Goal: Communication & Community: Answer question/provide support

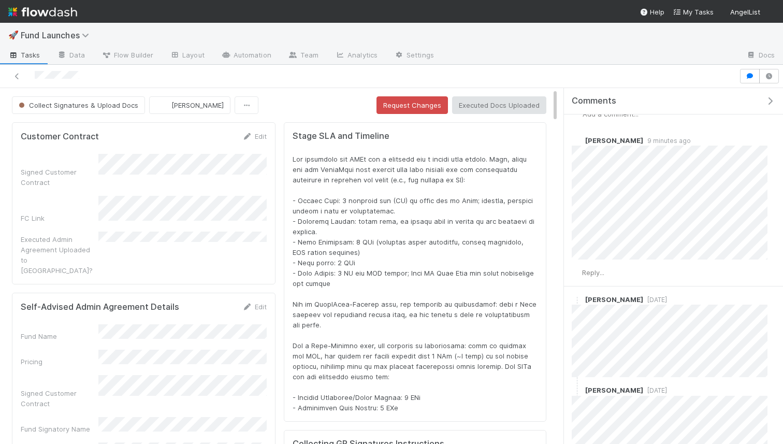
scroll to position [15, 0]
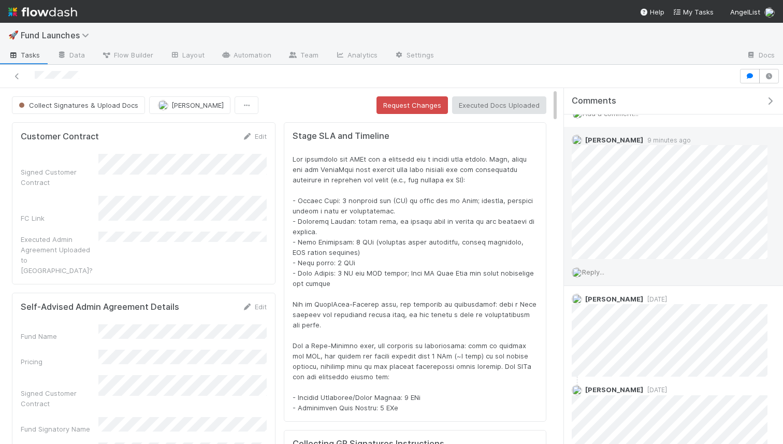
click at [593, 272] on span "Reply..." at bounding box center [593, 272] width 22 height 8
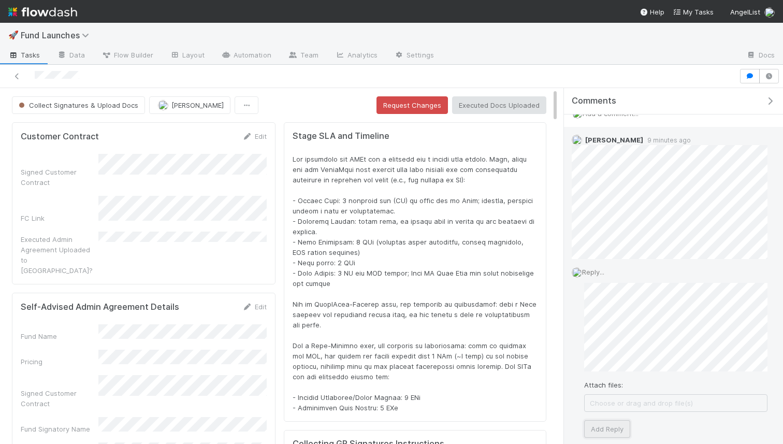
click at [593, 428] on button "Add Reply" at bounding box center [607, 429] width 46 height 18
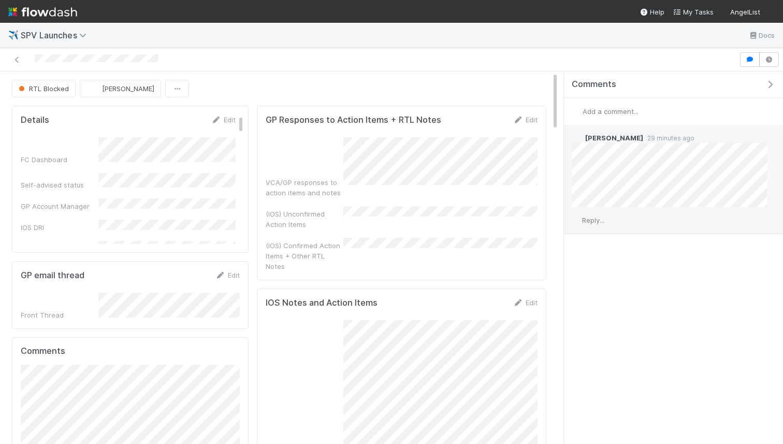
click at [601, 223] on span "Reply..." at bounding box center [593, 220] width 22 height 8
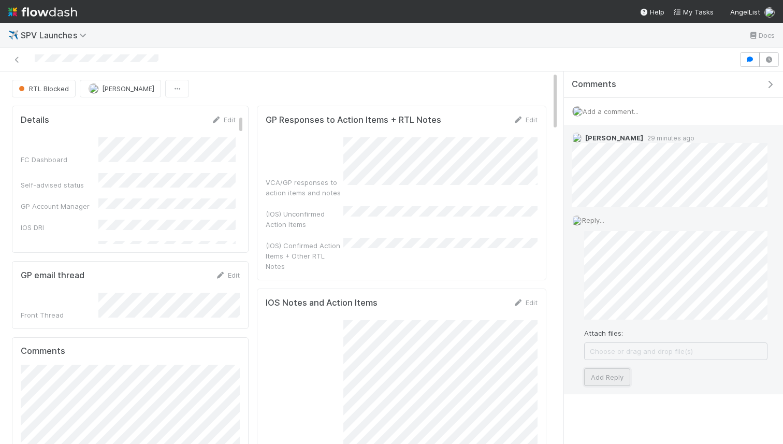
click at [606, 374] on button "Add Reply" at bounding box center [607, 377] width 46 height 18
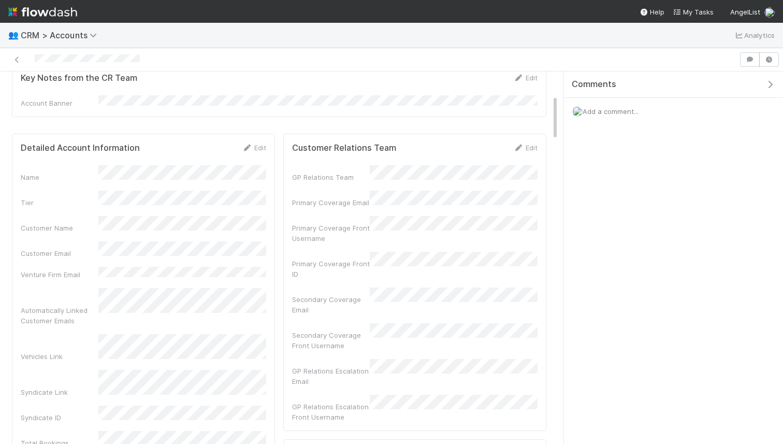
scroll to position [245, 0]
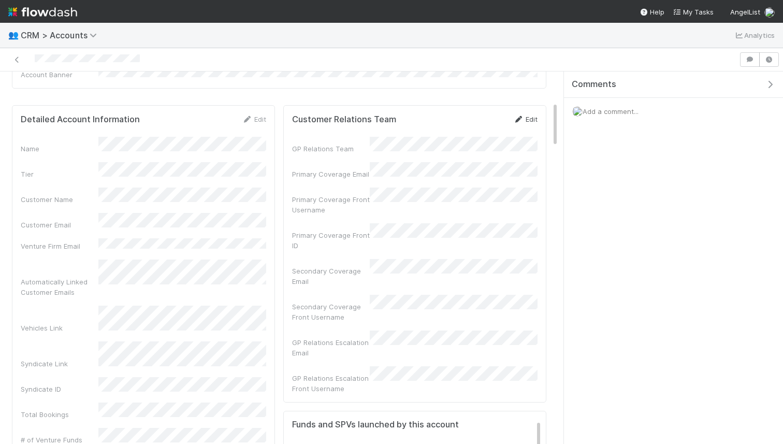
click at [522, 116] on icon at bounding box center [518, 119] width 10 height 7
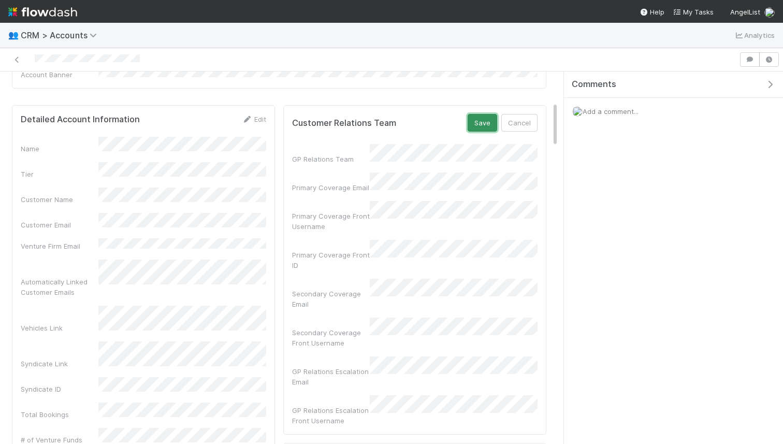
click at [484, 114] on button "Save" at bounding box center [483, 123] width 30 height 18
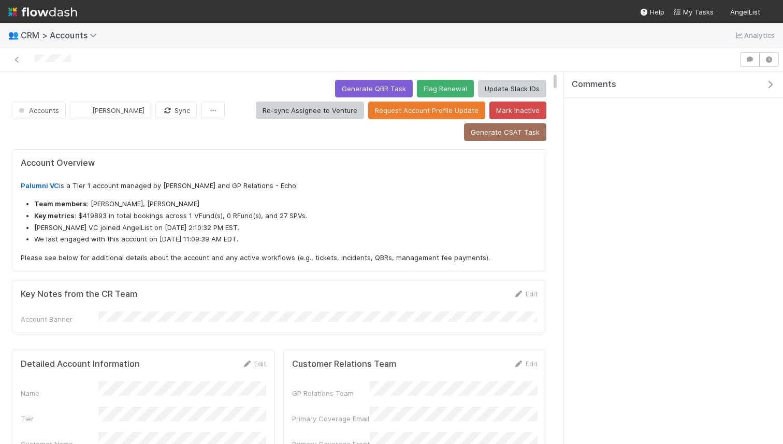
scroll to position [2, 0]
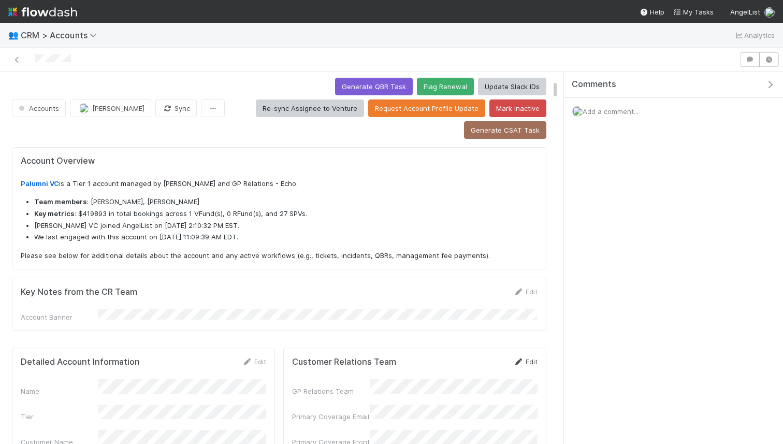
click at [521, 358] on icon at bounding box center [518, 361] width 10 height 7
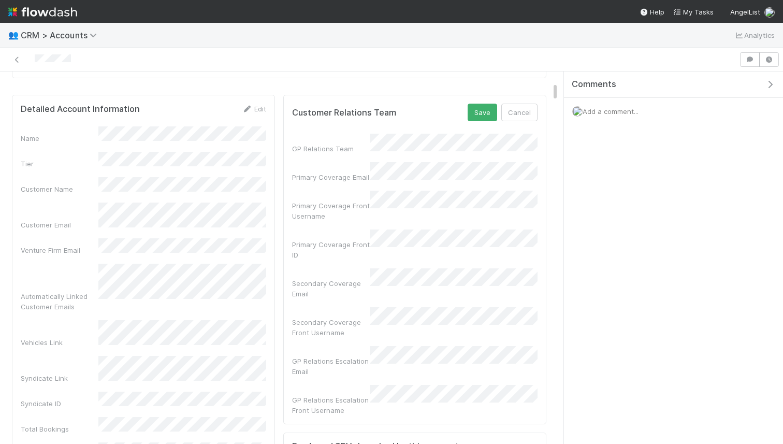
scroll to position [262, 0]
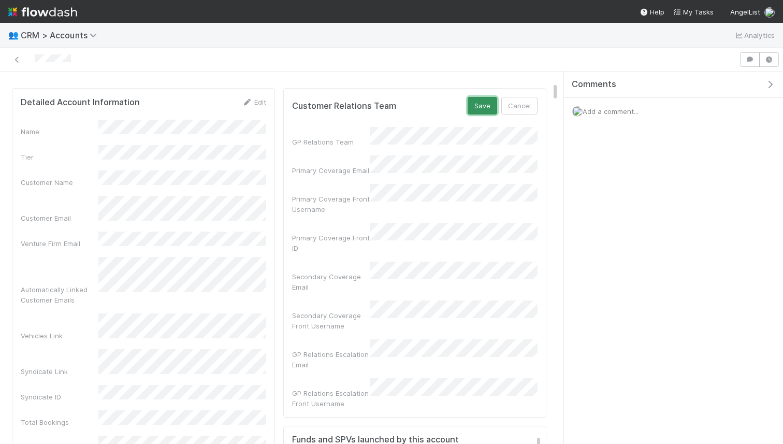
click at [482, 97] on button "Save" at bounding box center [483, 106] width 30 height 18
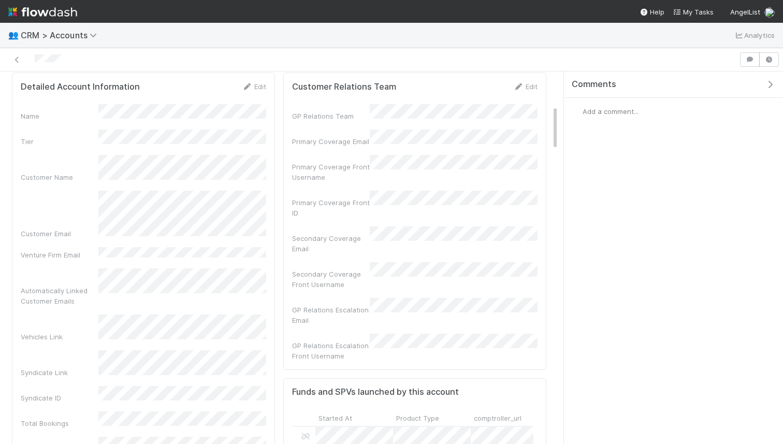
scroll to position [261, 0]
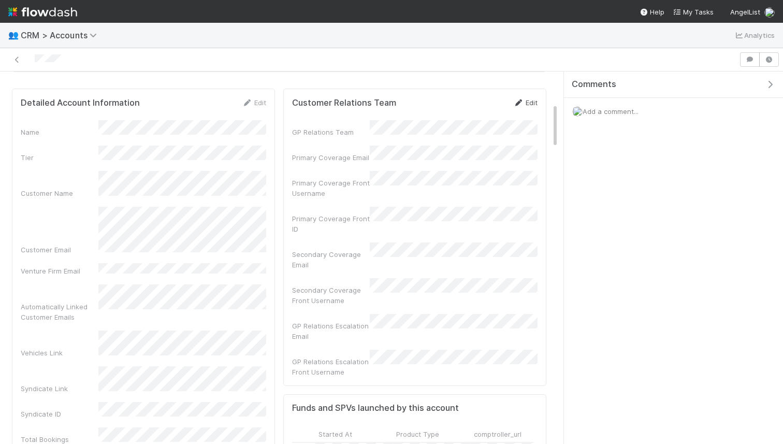
click at [516, 99] on icon at bounding box center [518, 102] width 10 height 7
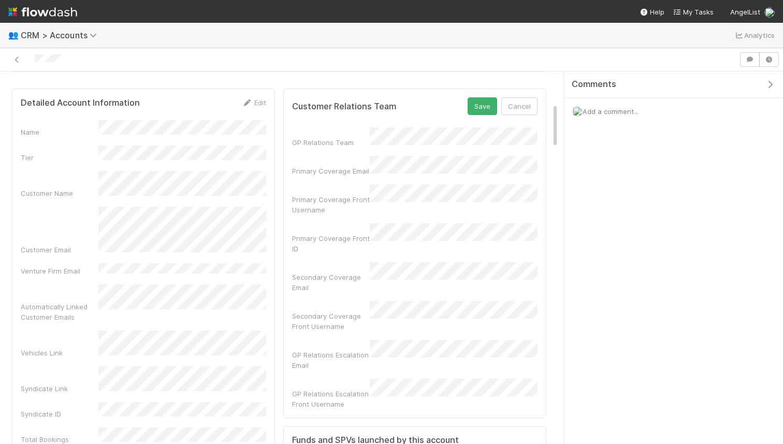
click at [487, 97] on button "Save" at bounding box center [483, 106] width 30 height 18
click at [519, 97] on button "Cancel" at bounding box center [519, 106] width 36 height 18
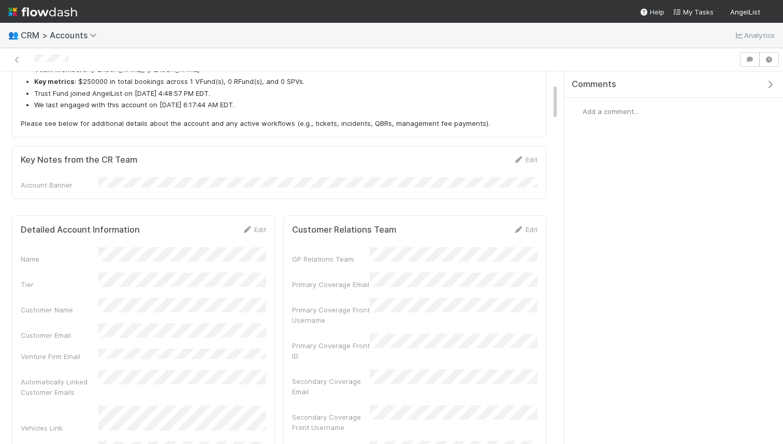
scroll to position [210, 241]
click at [531, 225] on link "Edit" at bounding box center [525, 229] width 24 height 8
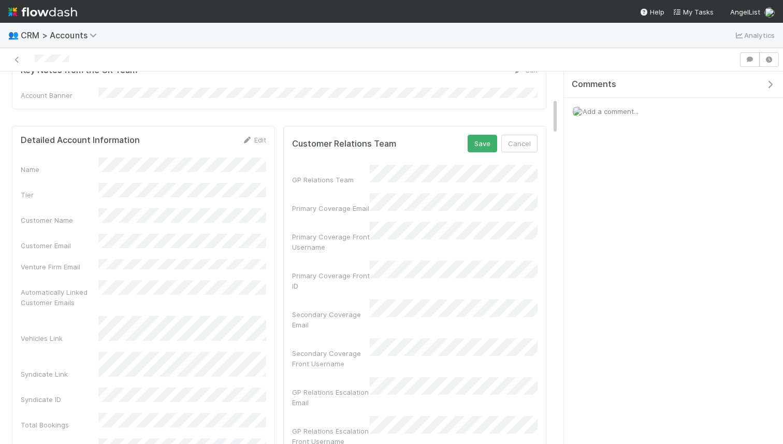
scroll to position [219, 0]
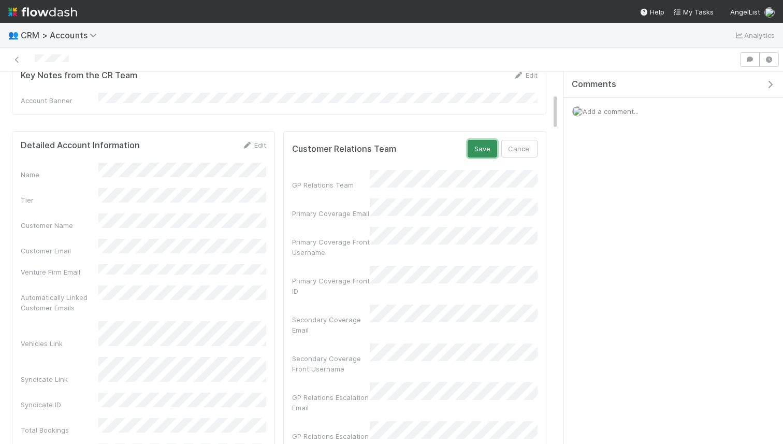
click at [475, 140] on button "Save" at bounding box center [483, 149] width 30 height 18
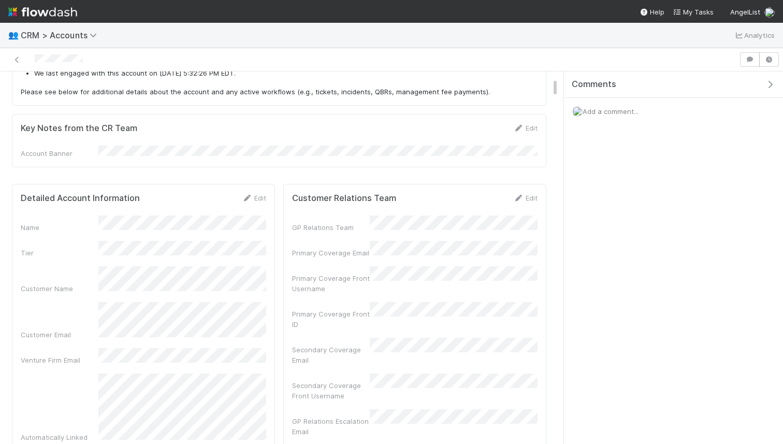
scroll to position [210, 241]
click at [526, 194] on link "Edit" at bounding box center [525, 198] width 24 height 8
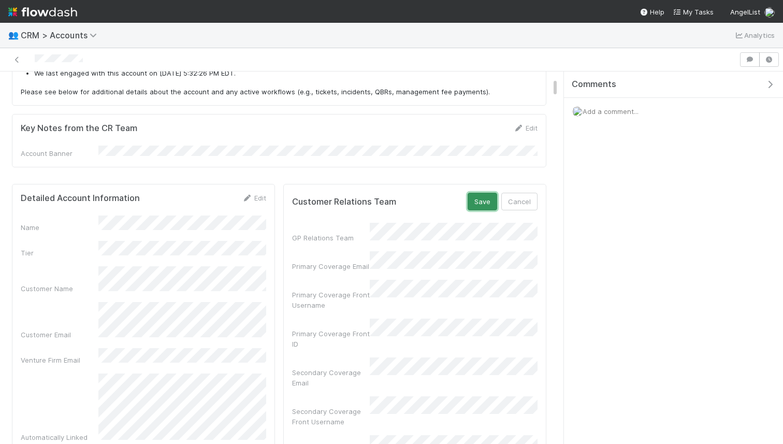
click at [485, 193] on button "Save" at bounding box center [483, 202] width 30 height 18
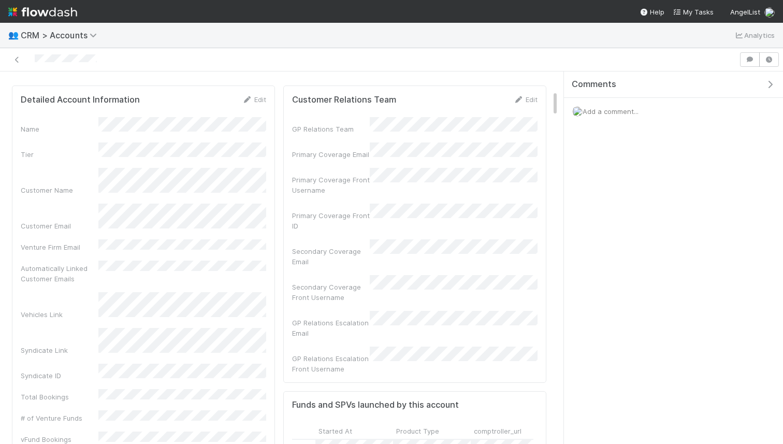
scroll to position [260, 0]
click at [518, 65] on div at bounding box center [369, 59] width 731 height 15
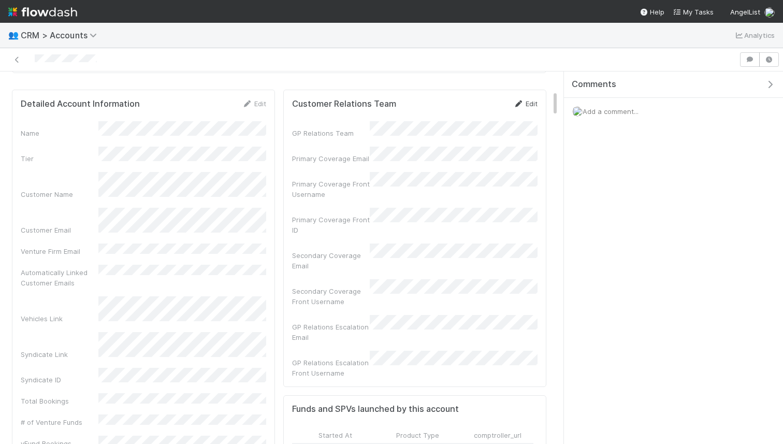
click at [518, 100] on icon at bounding box center [518, 103] width 10 height 7
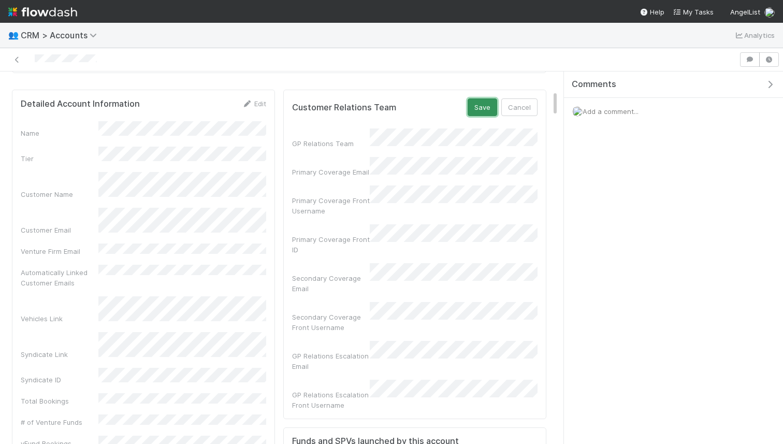
click at [489, 98] on button "Save" at bounding box center [483, 107] width 30 height 18
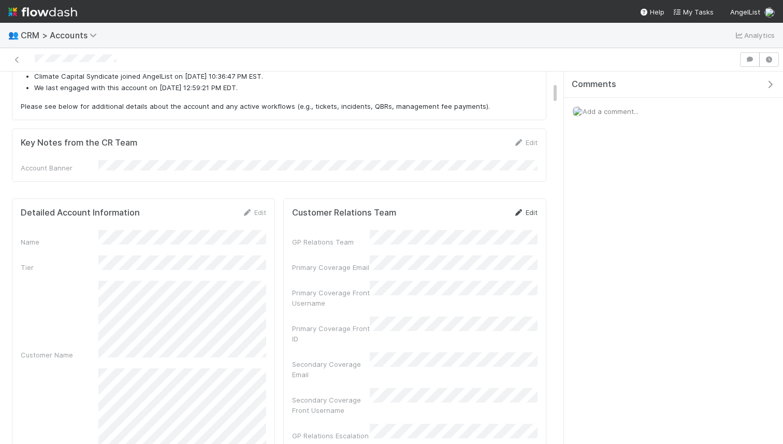
scroll to position [210, 241]
click at [521, 209] on icon at bounding box center [518, 212] width 10 height 7
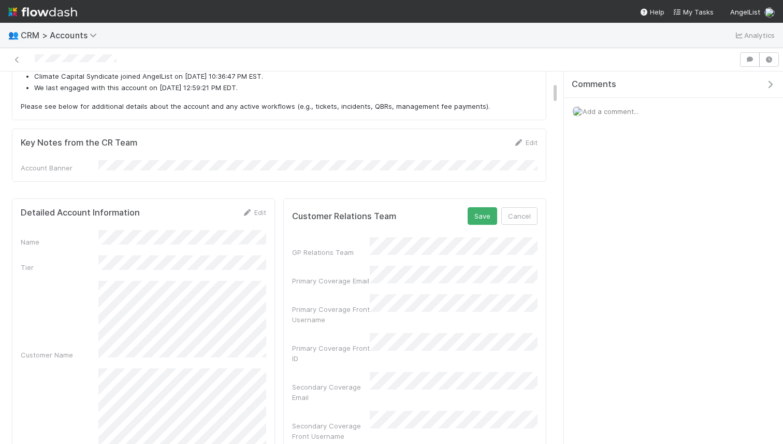
scroll to position [210, 246]
click at [489, 207] on button "Save" at bounding box center [483, 216] width 30 height 18
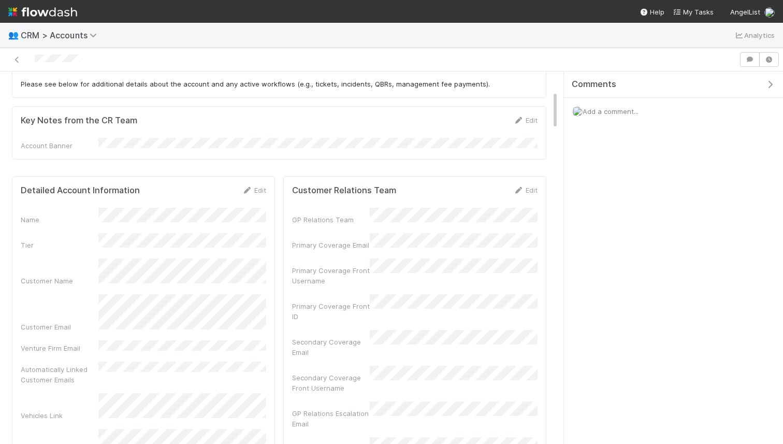
scroll to position [186, 0]
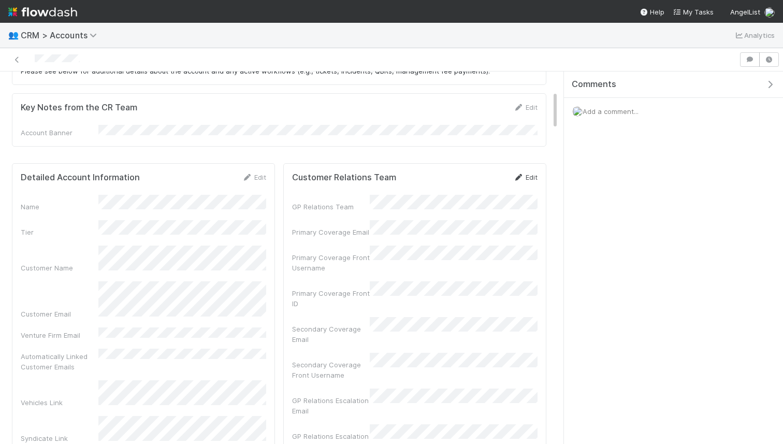
click at [524, 173] on link "Edit" at bounding box center [525, 177] width 24 height 8
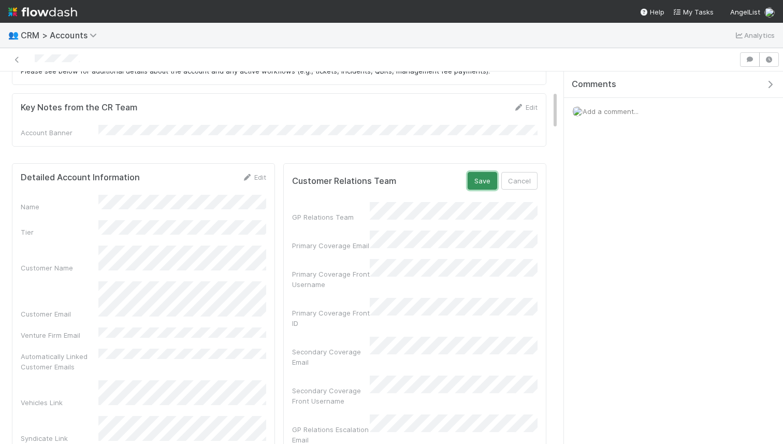
click at [485, 172] on button "Save" at bounding box center [483, 181] width 30 height 18
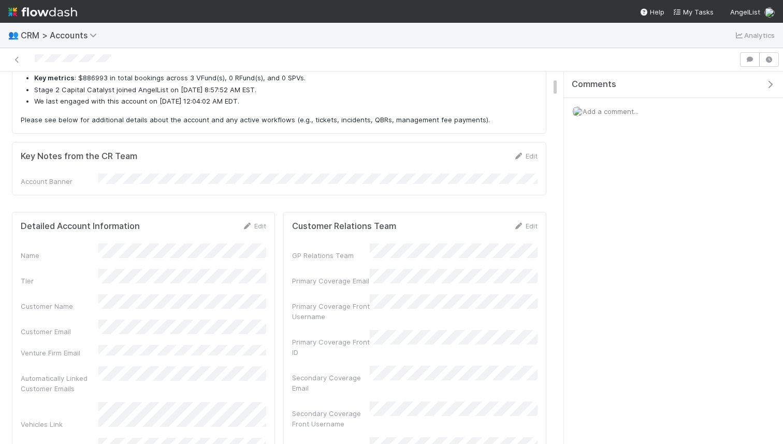
scroll to position [210, 241]
click at [519, 223] on icon at bounding box center [518, 226] width 10 height 7
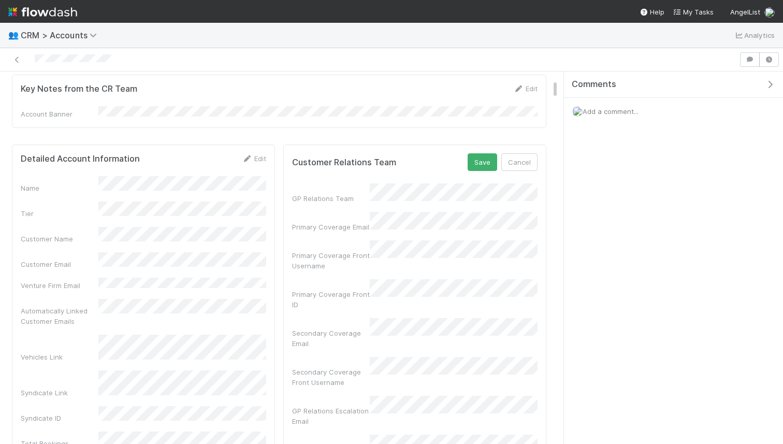
scroll to position [227, 0]
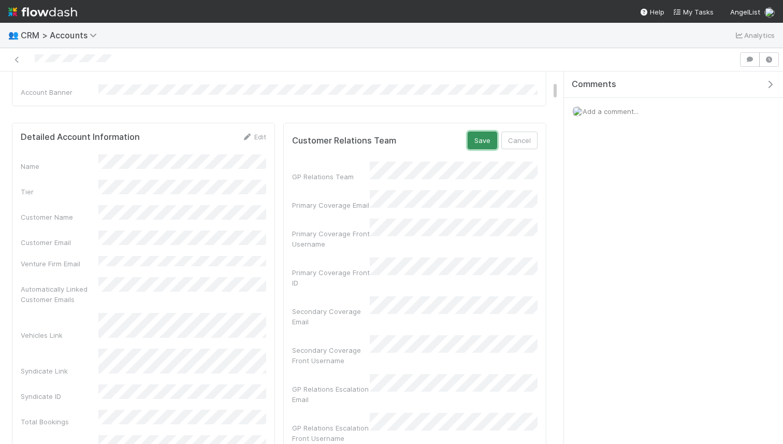
click at [483, 132] on button "Save" at bounding box center [483, 141] width 30 height 18
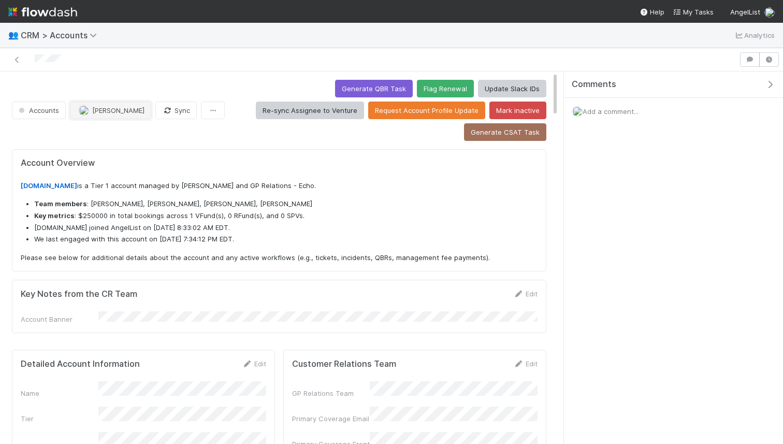
click at [123, 106] on span "[PERSON_NAME]" at bounding box center [118, 110] width 52 height 8
click at [130, 147] on span "[PERSON_NAME]" at bounding box center [111, 144] width 52 height 8
click at [299, 181] on p "deftly.vc is a Tier 1 account managed by Karan Thapar and GP Relations - Echo." at bounding box center [279, 186] width 517 height 10
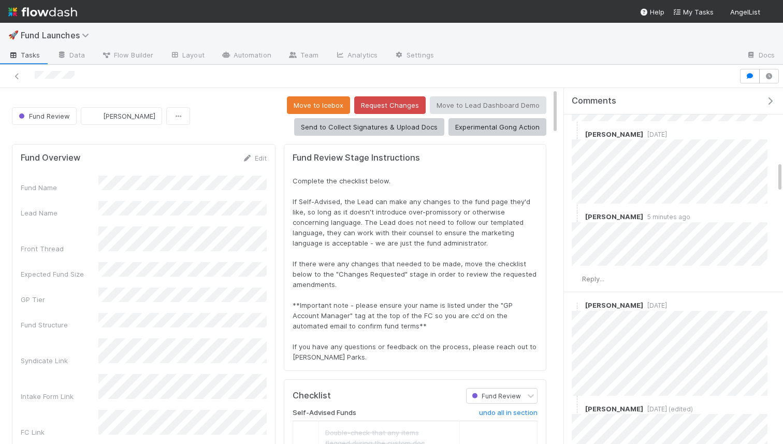
scroll to position [825, 0]
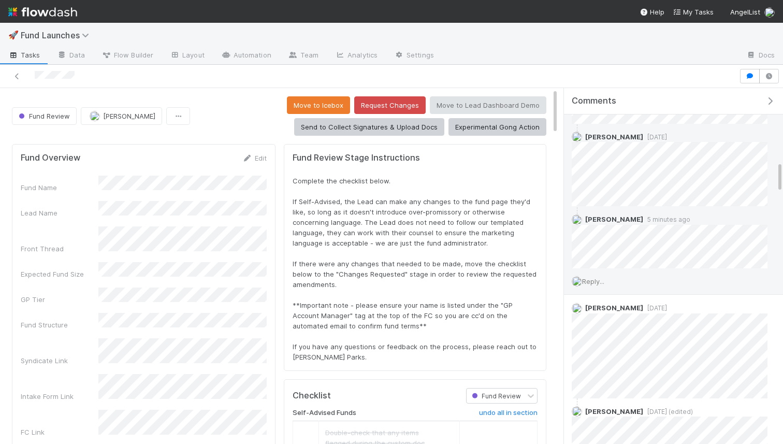
click at [617, 274] on div "Reply..." at bounding box center [669, 281] width 211 height 26
click at [594, 277] on span "Reply..." at bounding box center [593, 281] width 22 height 8
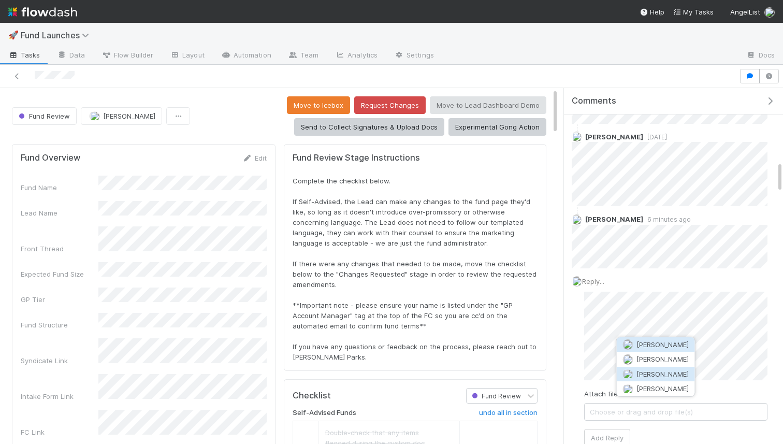
click at [637, 376] on span "[PERSON_NAME]" at bounding box center [663, 374] width 52 height 8
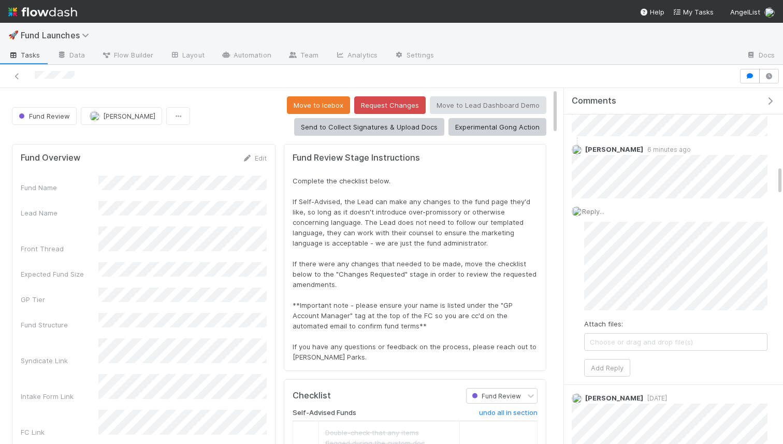
scroll to position [926, 0]
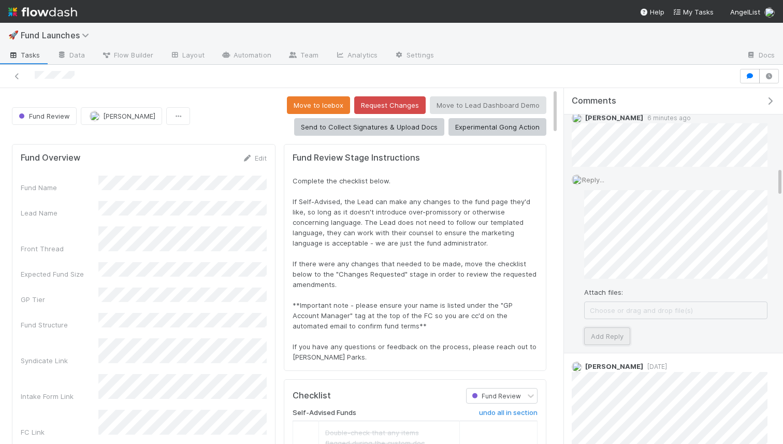
click at [601, 333] on button "Add Reply" at bounding box center [607, 336] width 46 height 18
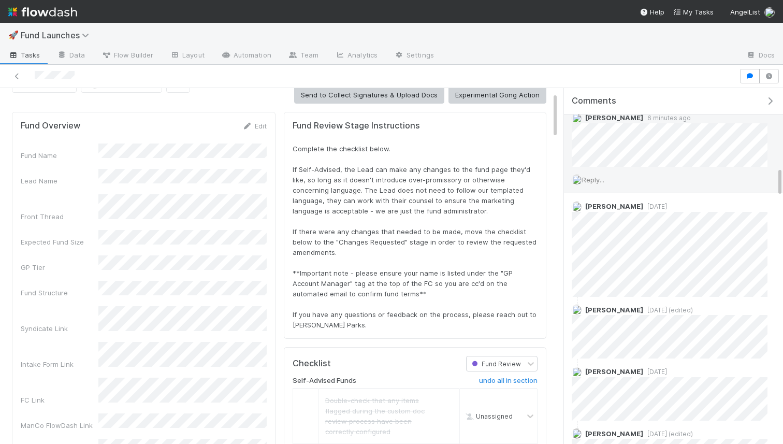
scroll to position [34, 0]
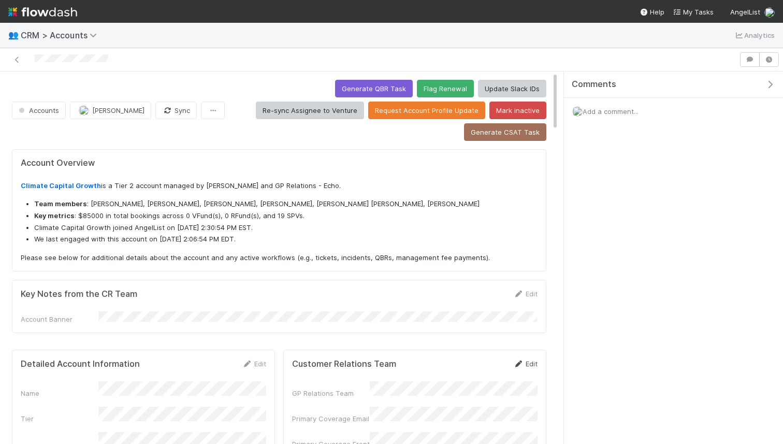
click at [520, 361] on icon at bounding box center [518, 364] width 10 height 7
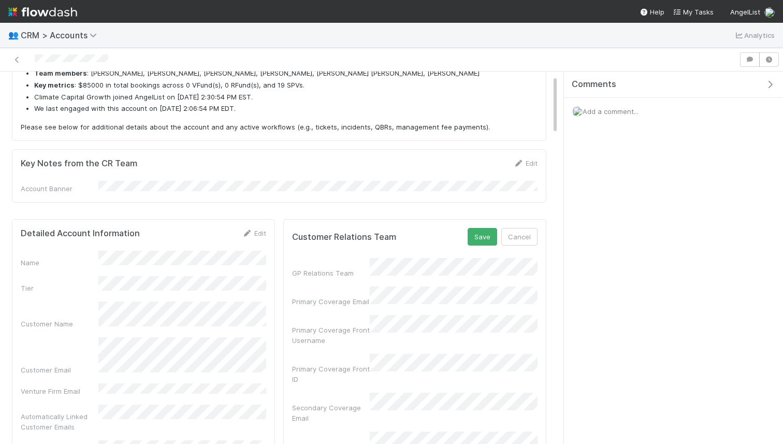
scroll to position [156, 0]
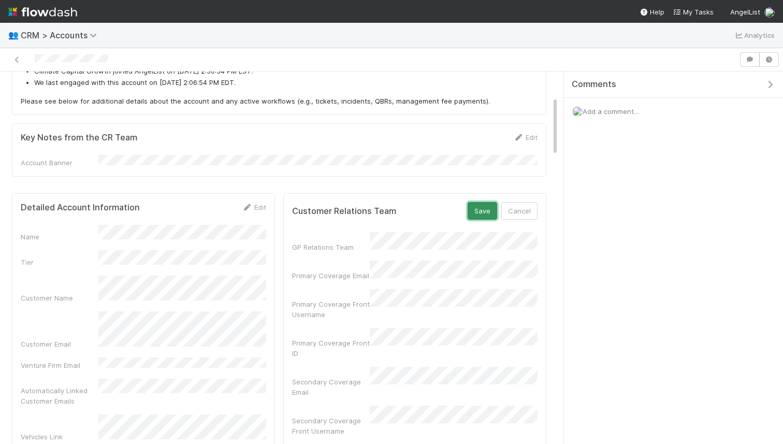
click at [473, 202] on button "Save" at bounding box center [483, 211] width 30 height 18
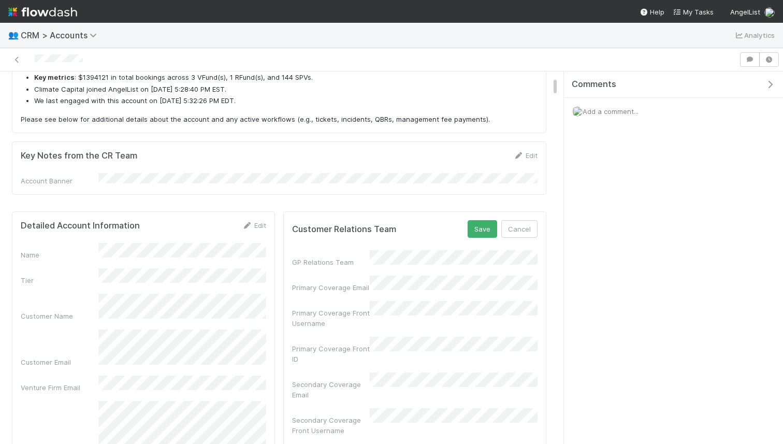
scroll to position [210, 241]
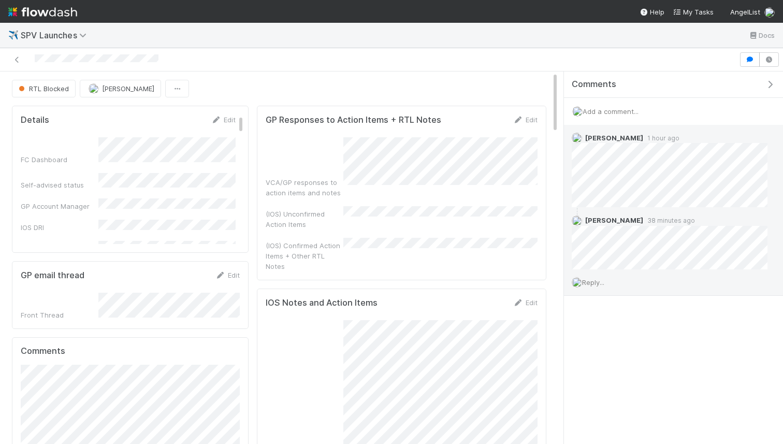
click at [594, 283] on span "Reply..." at bounding box center [593, 282] width 22 height 8
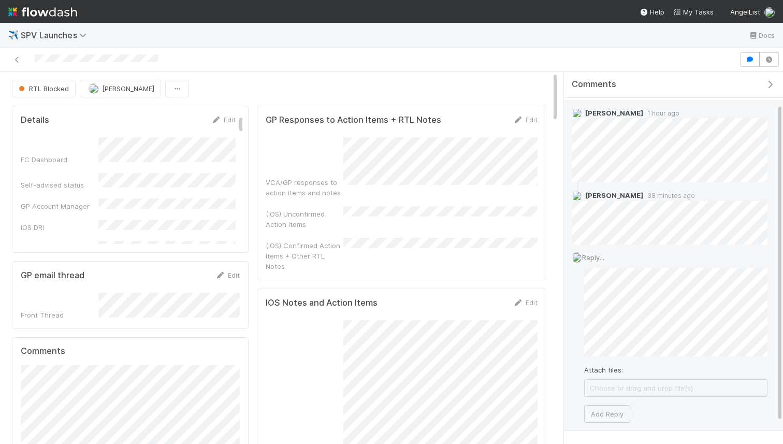
scroll to position [63, 0]
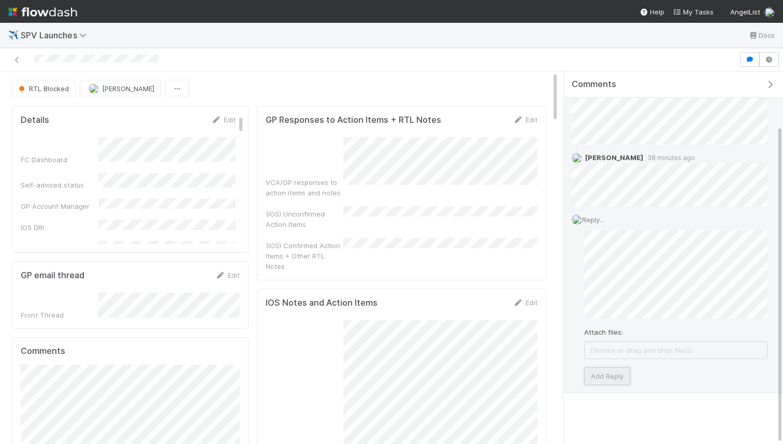
click at [602, 375] on button "Add Reply" at bounding box center [607, 376] width 46 height 18
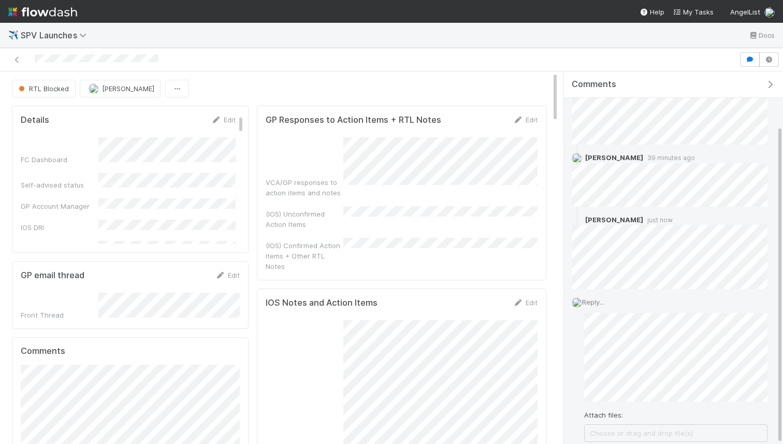
scroll to position [0, 0]
